Goal: Task Accomplishment & Management: Use online tool/utility

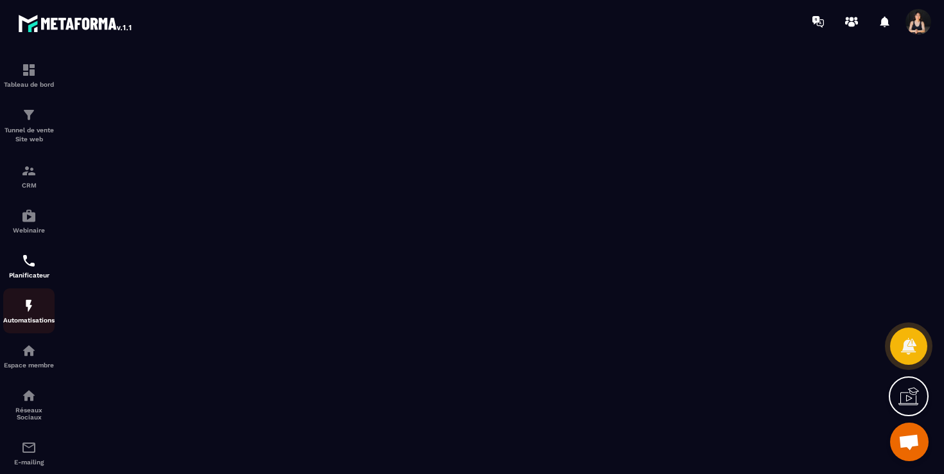
click at [24, 313] on img at bounding box center [28, 305] width 15 height 15
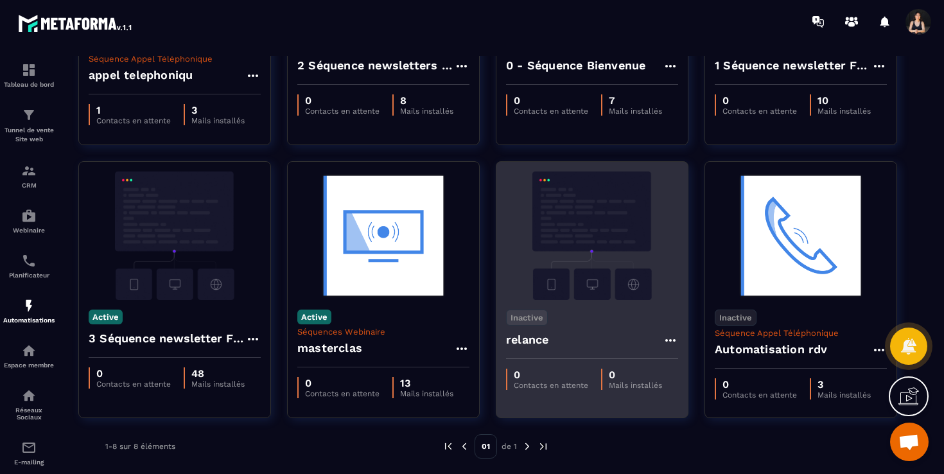
scroll to position [216, 0]
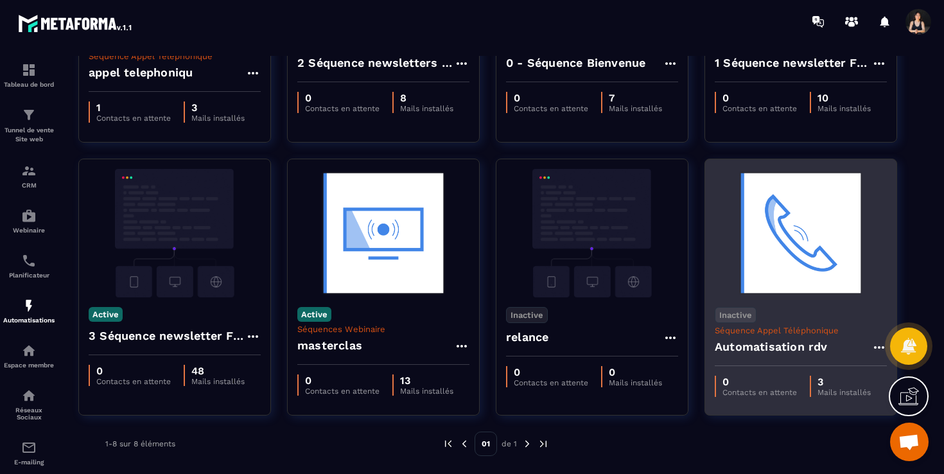
click at [779, 250] on img at bounding box center [801, 233] width 172 height 128
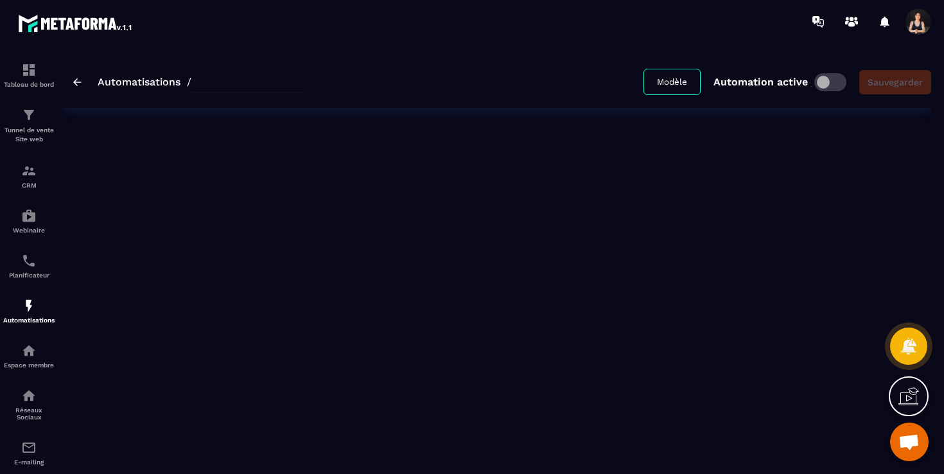
type input "**********"
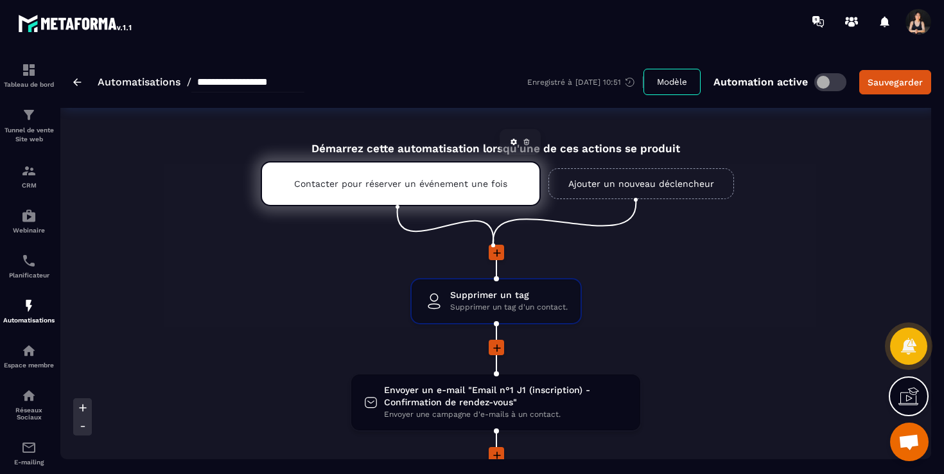
click at [455, 189] on p "Contacter pour réserver un événement une fois" at bounding box center [400, 184] width 213 height 10
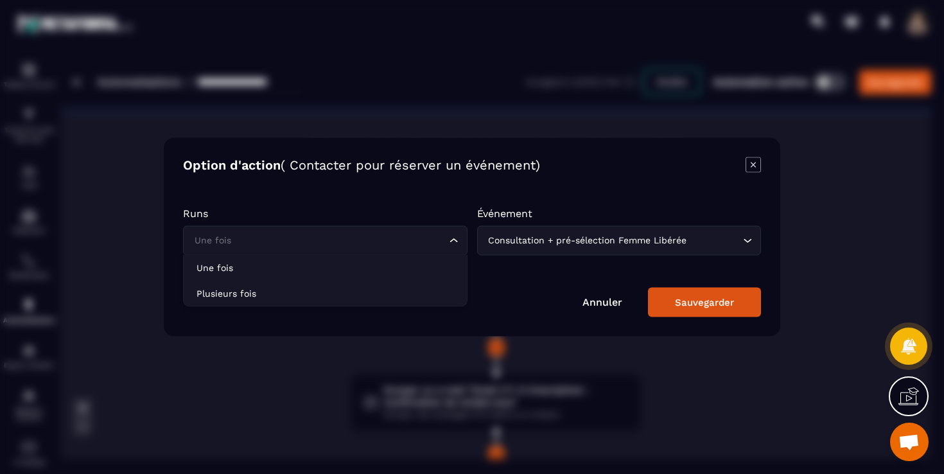
click at [452, 240] on icon "Search for option" at bounding box center [454, 240] width 8 height 4
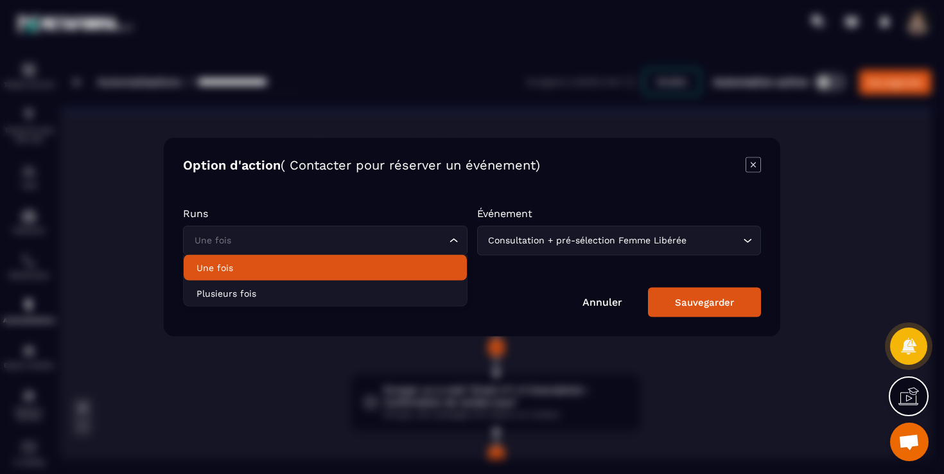
click at [366, 278] on li "Une fois" at bounding box center [325, 268] width 283 height 26
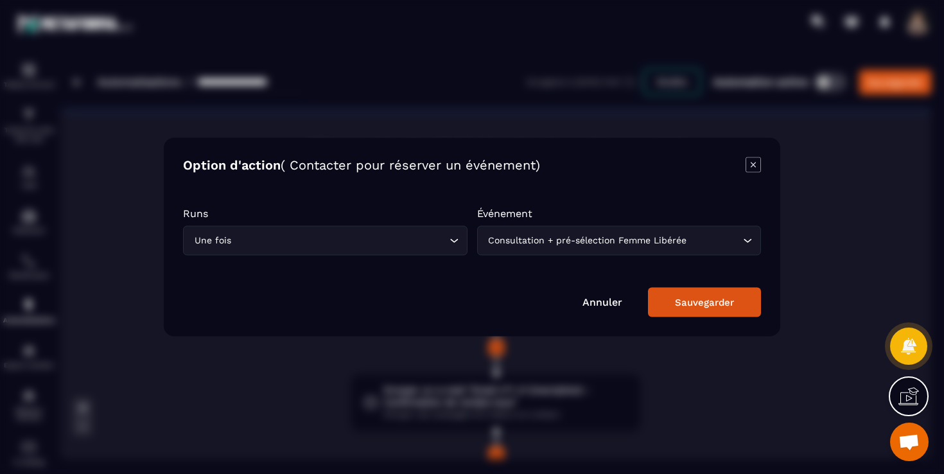
click at [530, 242] on div "Consultation + pré-sélection Femme Libérée" at bounding box center [613, 241] width 258 height 14
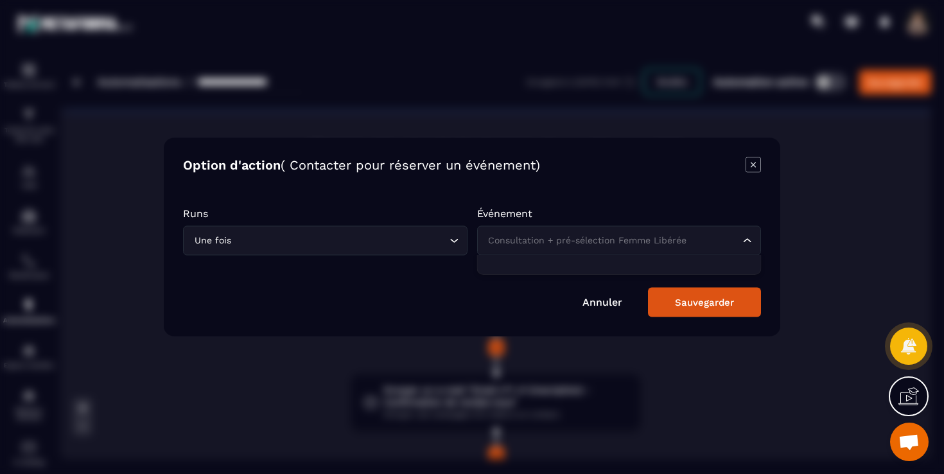
click at [463, 216] on p "Runs" at bounding box center [325, 213] width 285 height 12
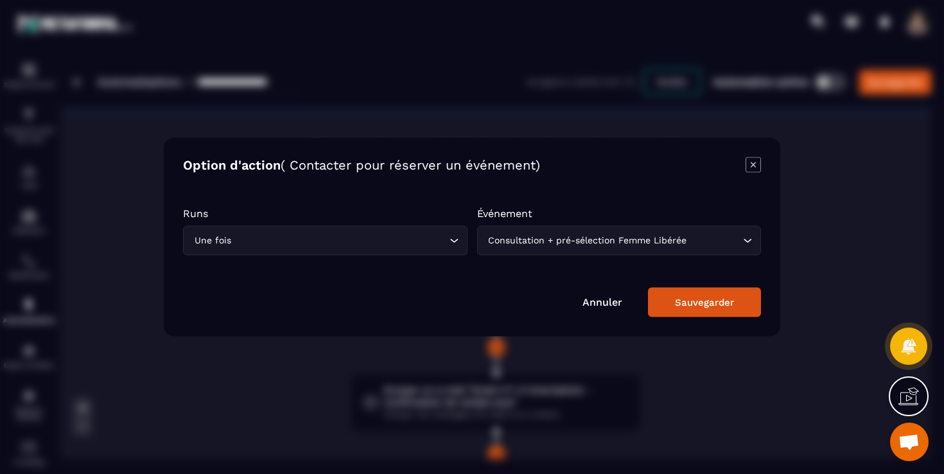
click at [431, 248] on div "Une fois Loading..." at bounding box center [325, 241] width 285 height 30
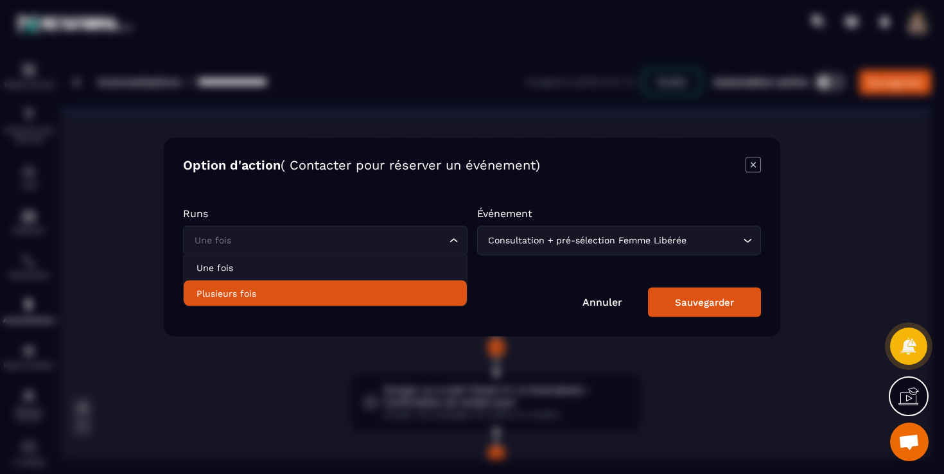
click at [446, 295] on p "Plusieurs fois" at bounding box center [326, 293] width 258 height 13
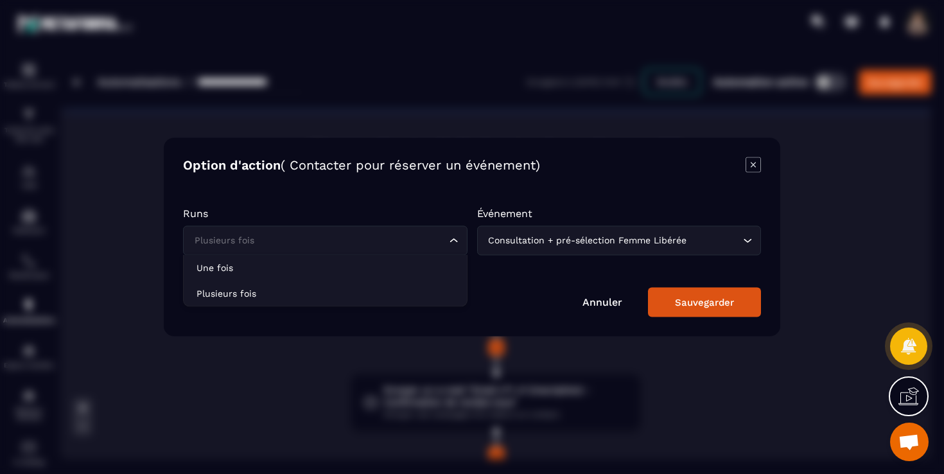
click at [449, 243] on icon "Search for option" at bounding box center [454, 240] width 13 height 13
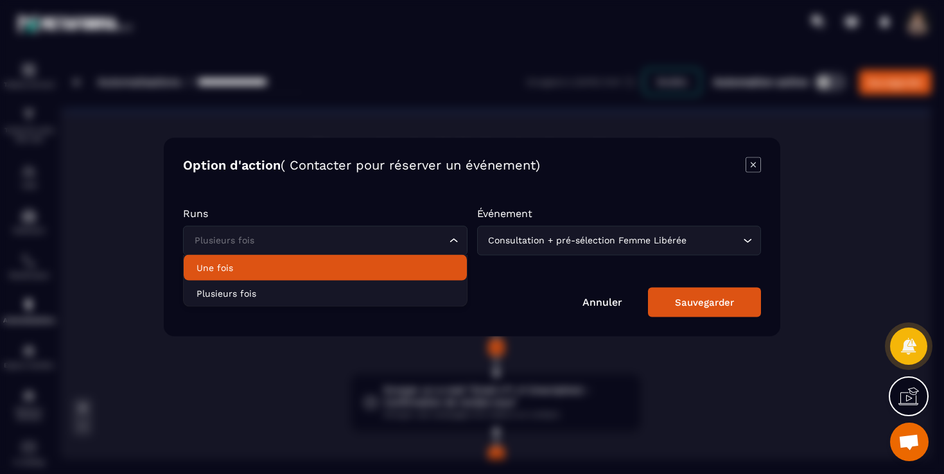
click at [427, 261] on li "Une fois" at bounding box center [325, 268] width 283 height 26
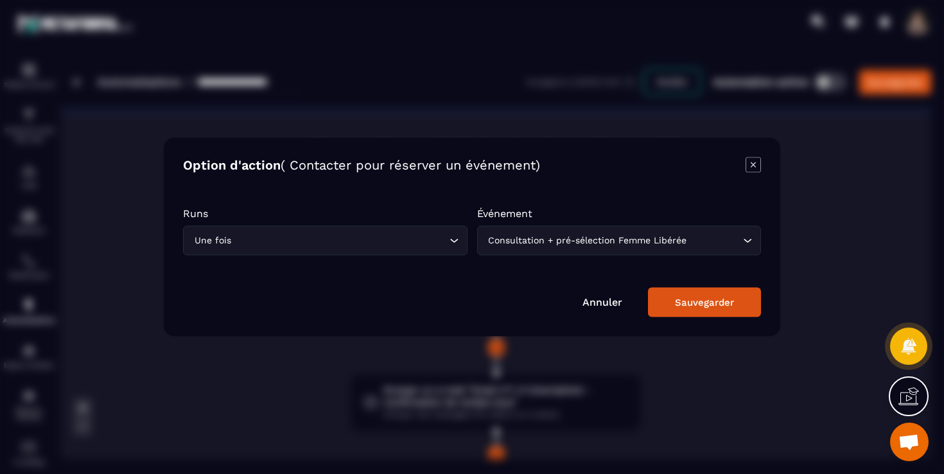
click at [703, 294] on button "Sauvegarder" at bounding box center [704, 303] width 113 height 30
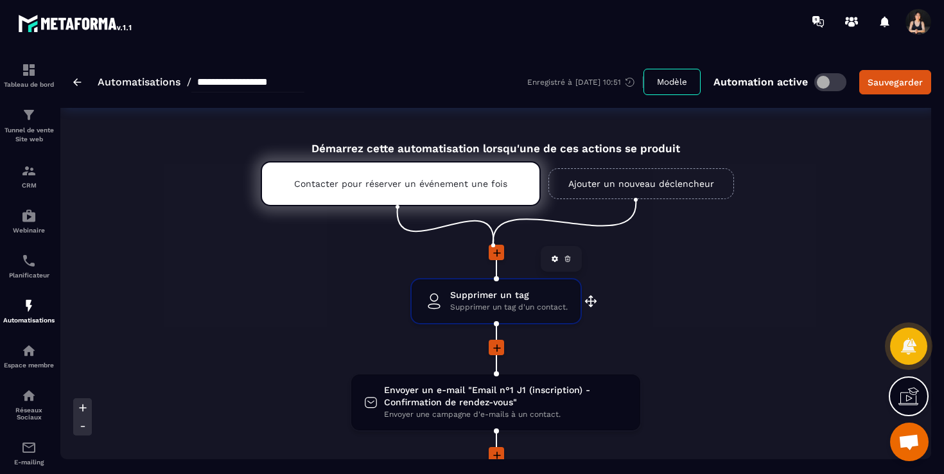
click at [536, 302] on span "Supprimer un tag d'un contact." at bounding box center [509, 307] width 118 height 12
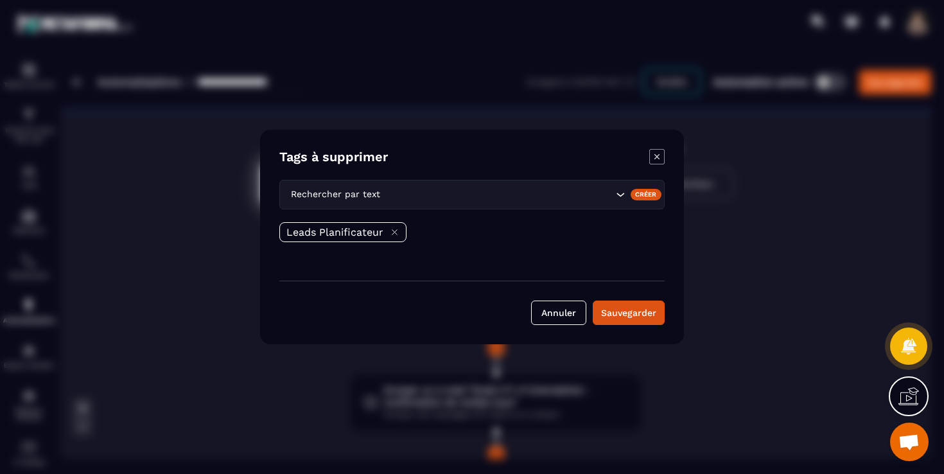
click at [352, 238] on p "Leads Planificateur" at bounding box center [335, 232] width 97 height 12
click at [554, 202] on div "Rechercher par text" at bounding box center [471, 195] width 385 height 30
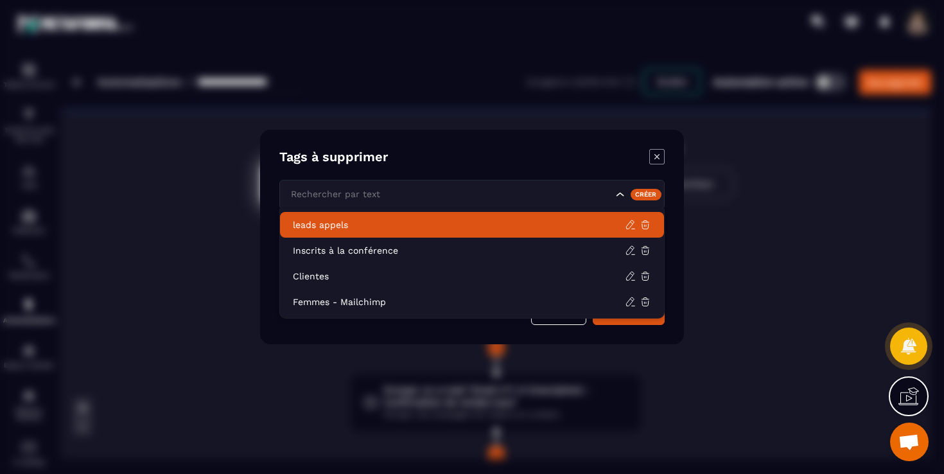
click at [428, 225] on p "leads appels" at bounding box center [459, 224] width 332 height 13
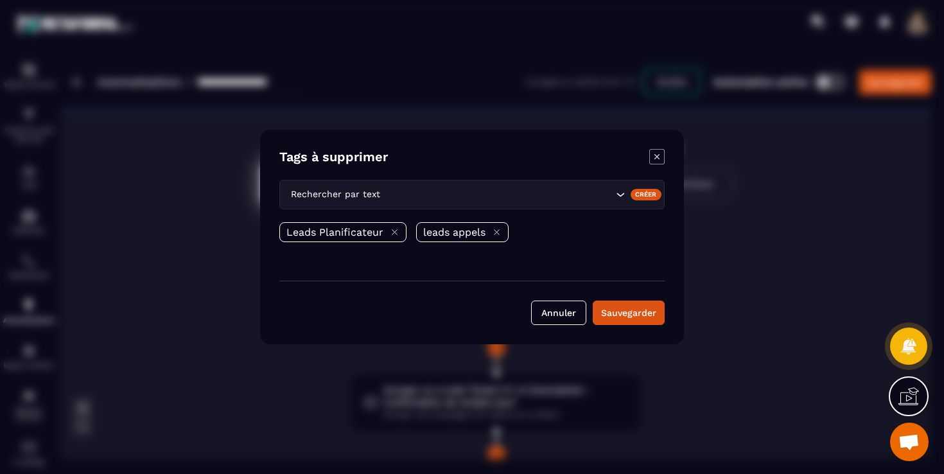
click at [497, 234] on icon "Modal window" at bounding box center [497, 232] width 10 height 10
click at [631, 317] on button "Sauvegarder" at bounding box center [629, 313] width 72 height 24
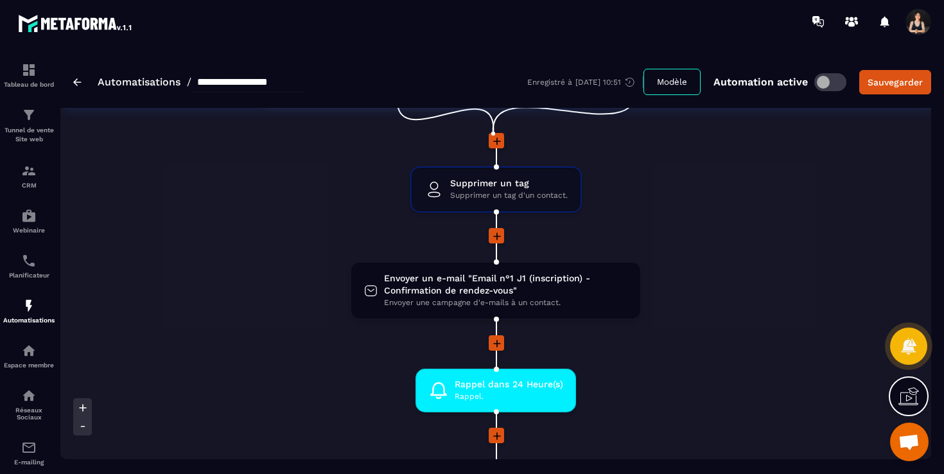
scroll to position [118, 0]
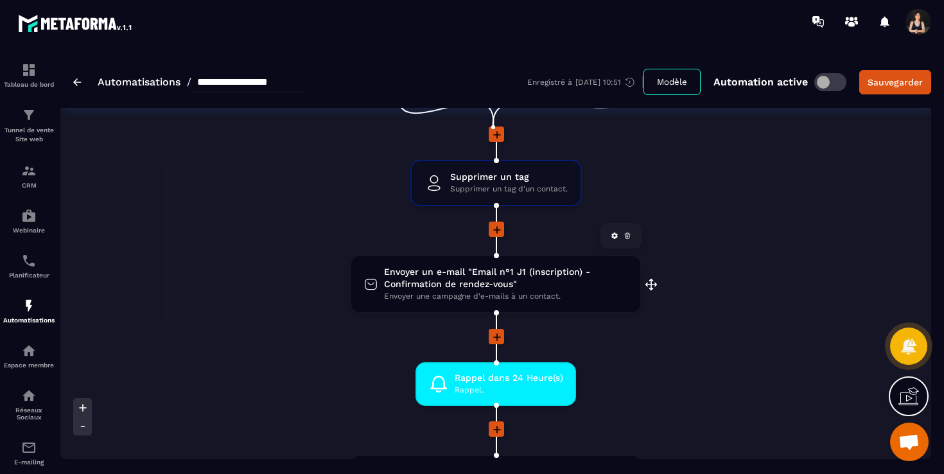
click at [543, 287] on span "Envoyer un e-mail "Email n°1 J1 (inscription) - Confirmation de rendez-vous"" at bounding box center [505, 278] width 243 height 24
